Goal: Transaction & Acquisition: Purchase product/service

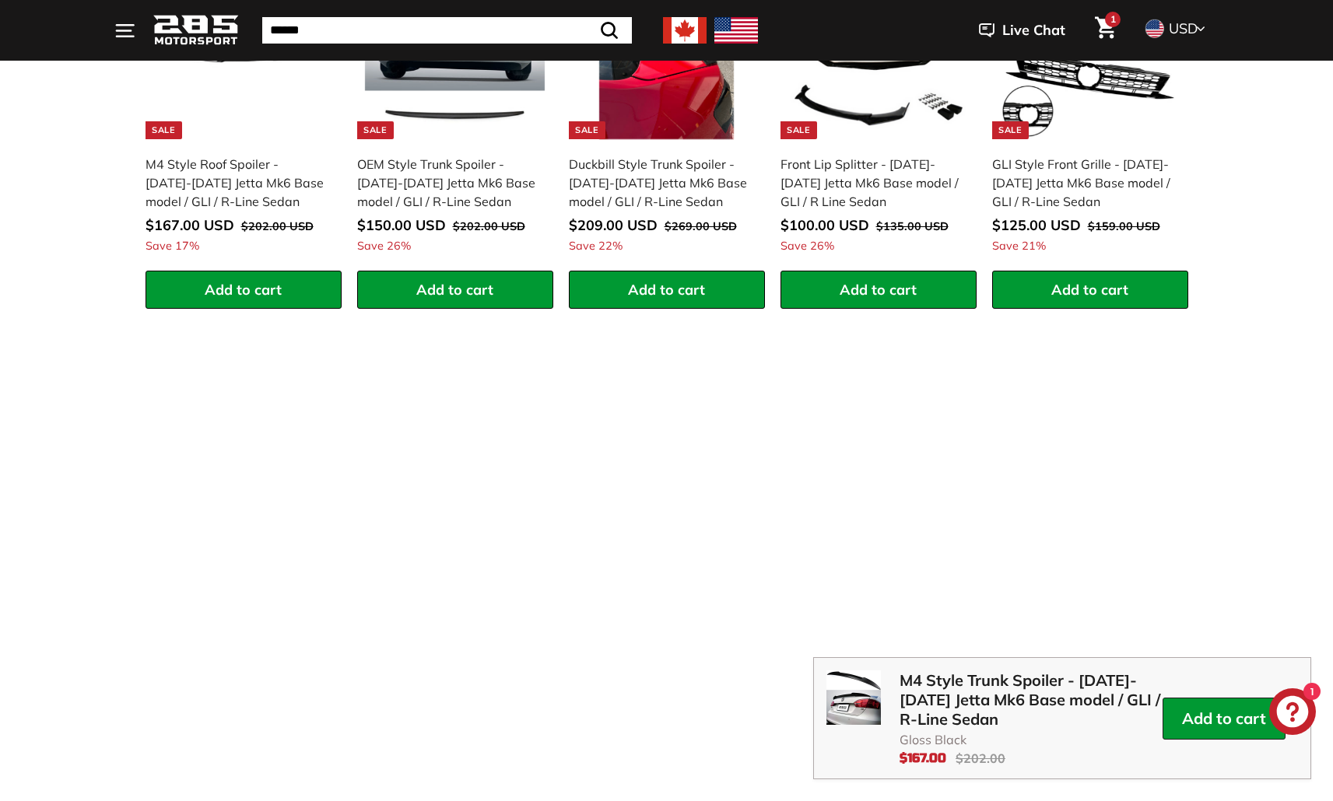
scroll to position [2404, 0]
